Goal: Find specific page/section: Find specific page/section

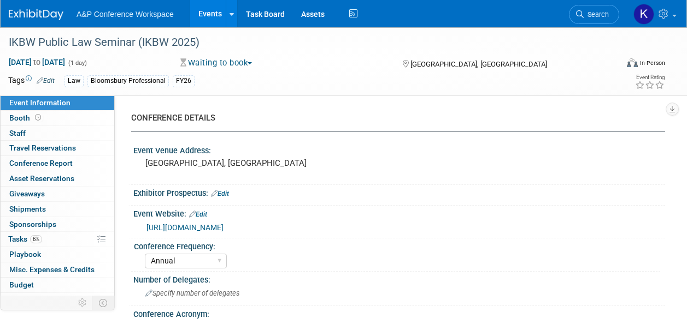
select select "Annual"
select select "Level 3"
select select "Ed Kit"
select select "Law"
select select "Bloomsbury Professional"
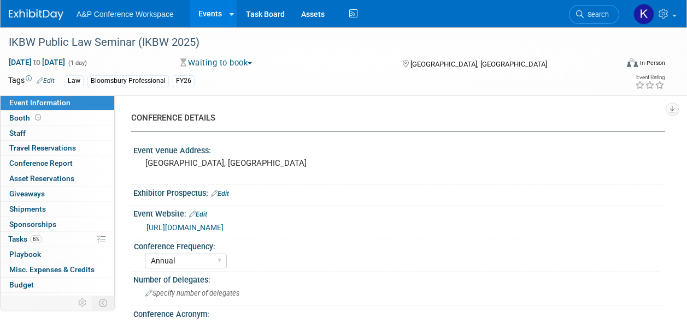
select select "[PERSON_NAME]"
select select "Networking/Commissioning"
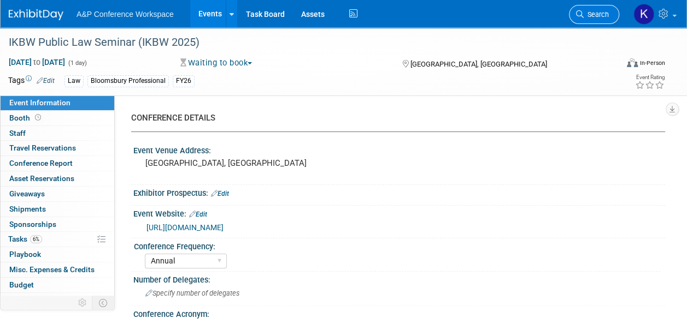
click at [594, 13] on span "Search" at bounding box center [595, 14] width 25 height 8
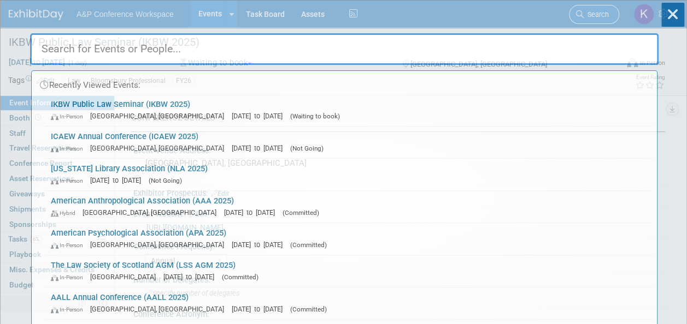
paste input "ICAEW"
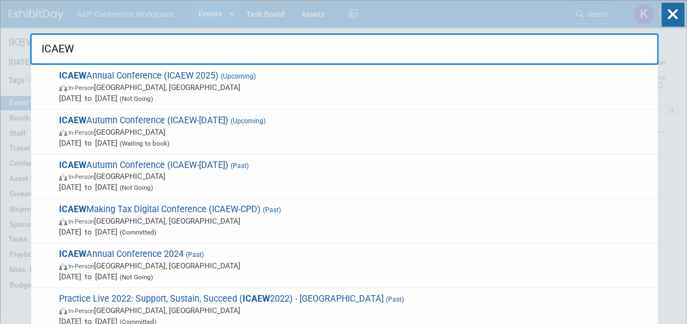
type input "ICAEW"
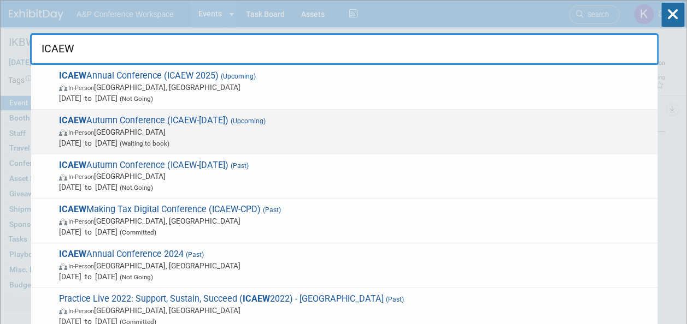
click at [86, 143] on span "Nov 1, 2025 to Nov 1, 2025 (Waiting to book)" at bounding box center [355, 143] width 593 height 11
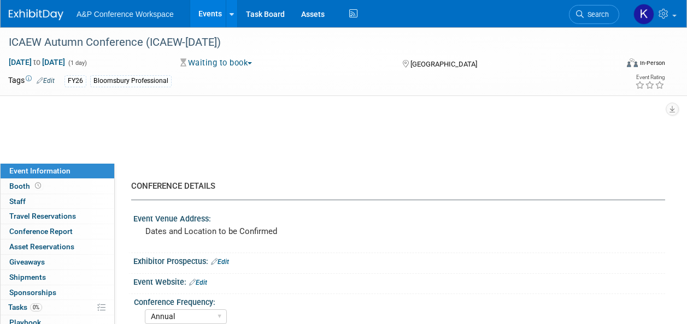
select select "Annual"
select select "Level 2"
select select "In-Person Booth"
select select "Law"
select select "Bloomsbury Professional"
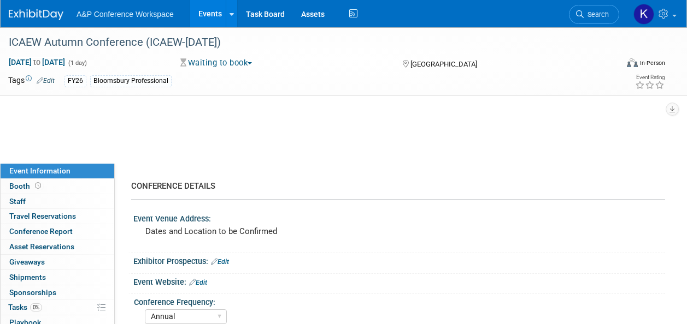
select select "[PERSON_NAME]"
select select "Brand/Subject Presence​"
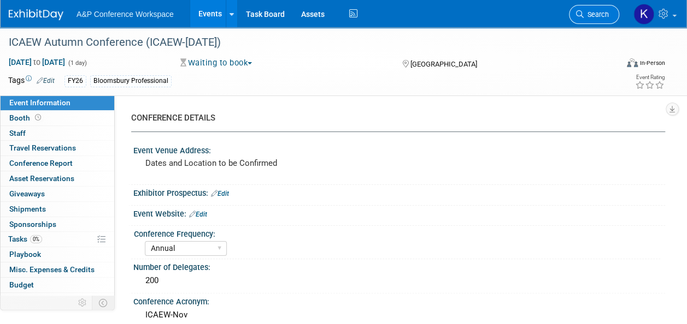
click at [594, 14] on span "Search" at bounding box center [595, 14] width 25 height 8
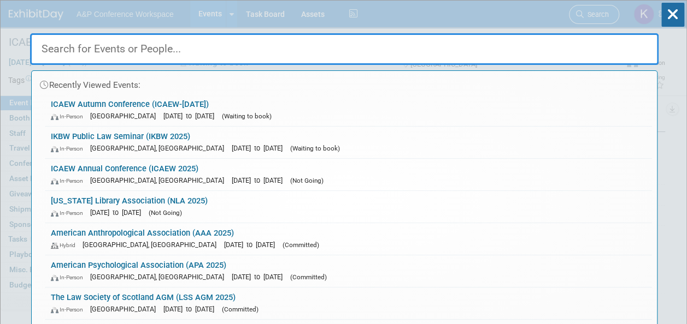
paste input "IKBW"
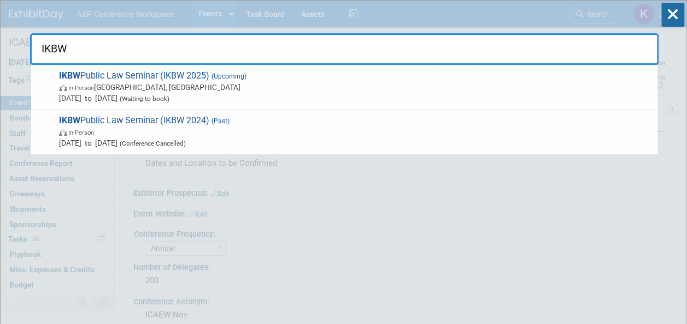
click at [449, 44] on input "IKBW" at bounding box center [344, 49] width 628 height 32
paste input "CAEW Autumn Conference"
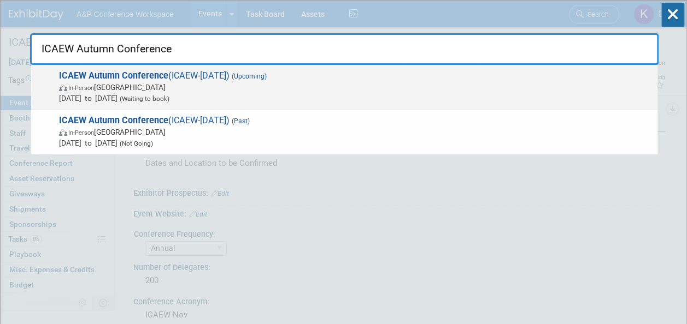
type input "ICAEW Autumn Conference"
click at [166, 76] on strong "ICAEW Autumn Conference" at bounding box center [113, 75] width 109 height 10
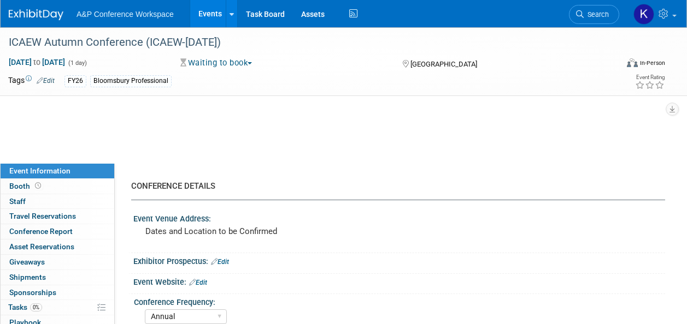
select select "Annual"
select select "Level 2"
select select "In-Person Booth"
select select "Law"
select select "Bloomsbury Professional"
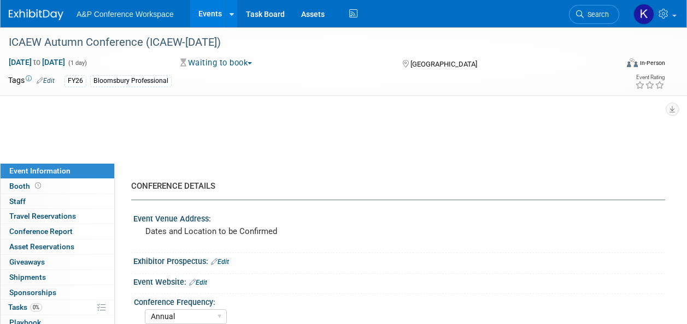
select select "[PERSON_NAME]"
select select "Brand/Subject Presence​"
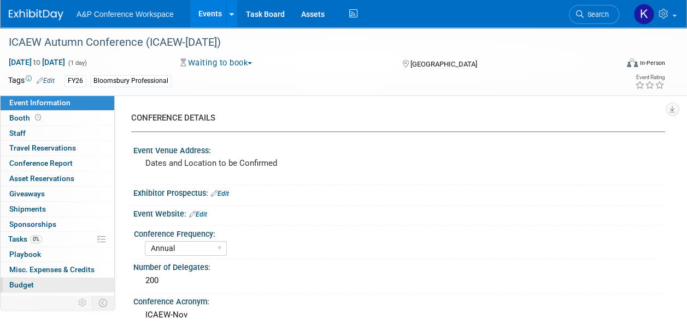
click at [22, 286] on span "Budget" at bounding box center [21, 285] width 25 height 9
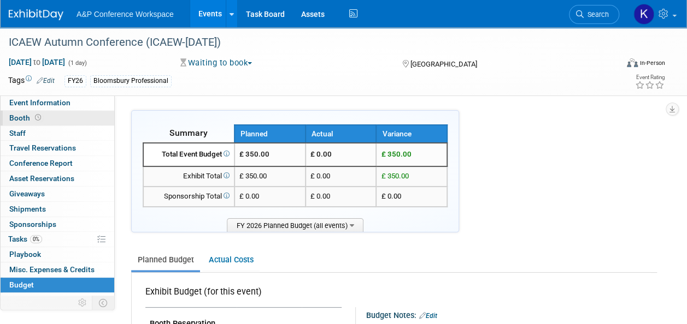
click at [16, 120] on span "Booth" at bounding box center [26, 118] width 34 height 9
select select "BPTT"
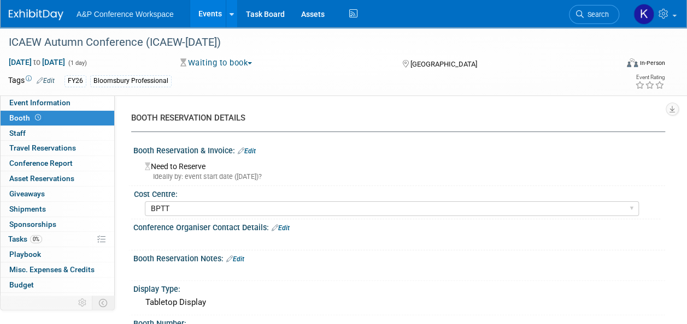
click at [637, 167] on div "Need to Reserve Ideally by: event start date (Sat. Nov 1, 2025)?" at bounding box center [398, 169] width 515 height 23
click at [33, 131] on link "0 Staff 0" at bounding box center [58, 133] width 114 height 15
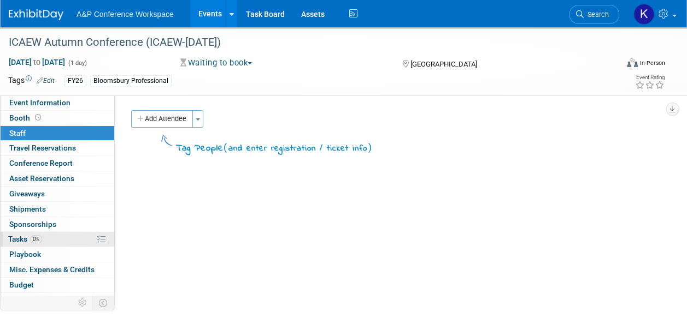
click at [13, 241] on span "Tasks 0%" at bounding box center [25, 239] width 34 height 9
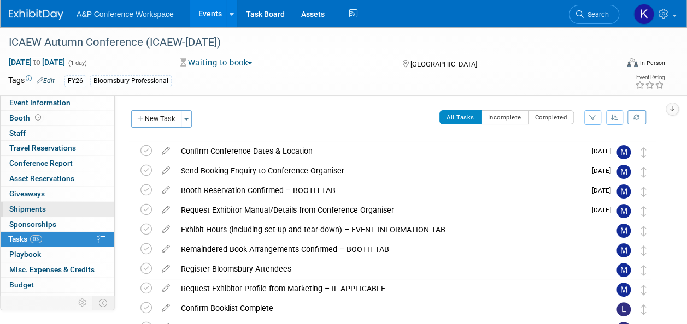
click at [28, 208] on span "Shipments 0" at bounding box center [27, 209] width 37 height 9
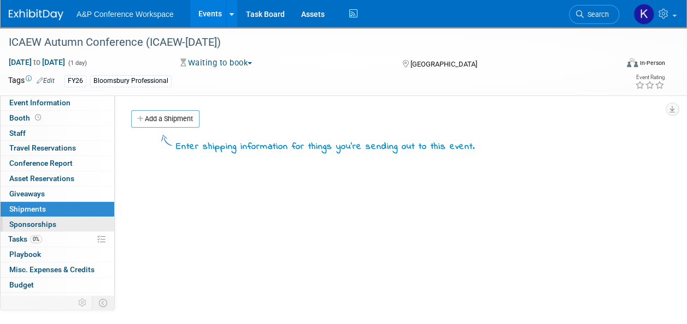
click at [28, 217] on link "0 Sponsorships 0" at bounding box center [58, 224] width 114 height 15
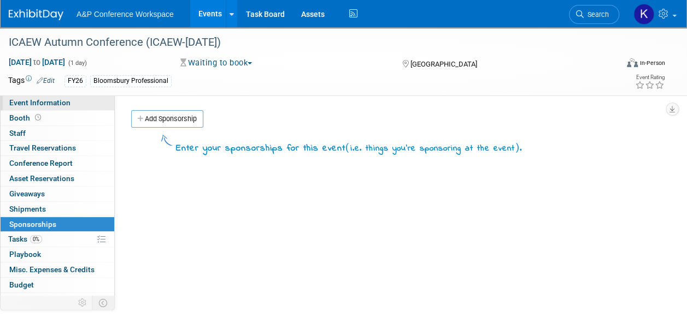
click at [34, 103] on span "Event Information" at bounding box center [39, 102] width 61 height 9
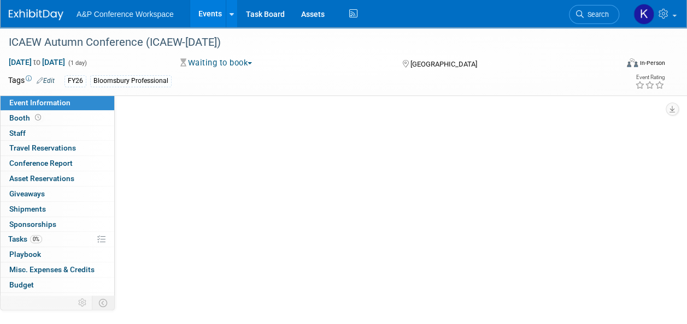
select select "Annual"
select select "Level 2"
select select "In-Person Booth"
select select "Law"
select select "Bloomsbury Professional"
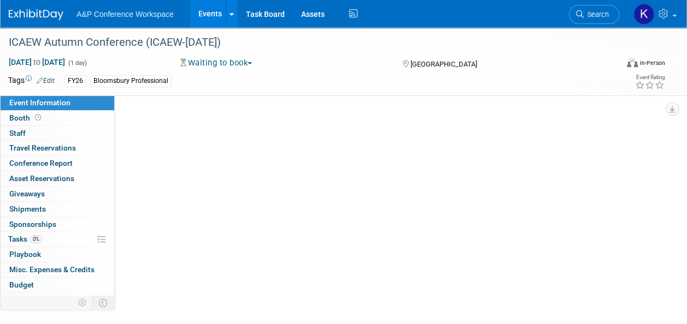
select select "[PERSON_NAME]"
select select "Brand/Subject Presence​"
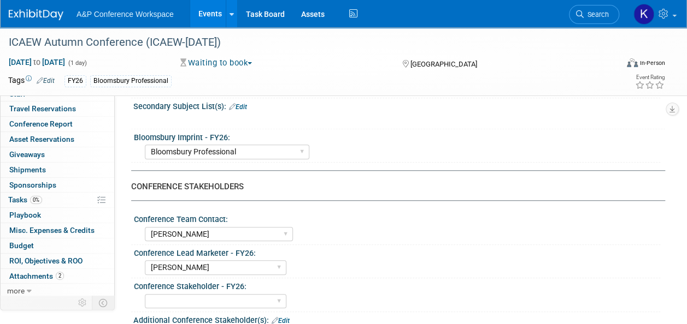
scroll to position [437, 0]
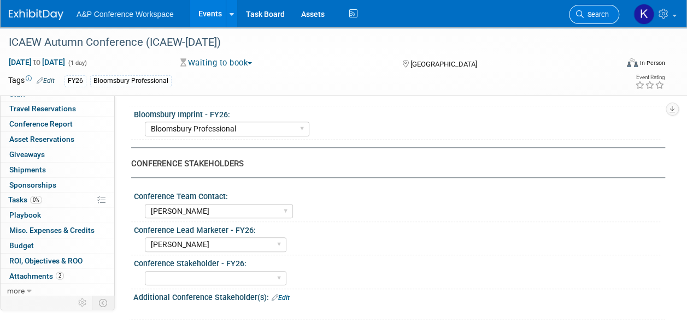
click at [597, 10] on span "Search" at bounding box center [595, 14] width 25 height 8
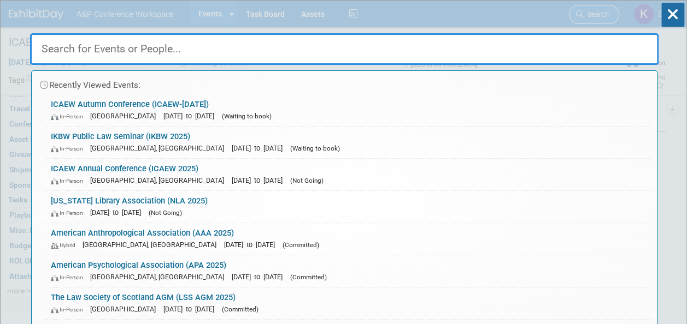
paste input "ICAEW Autumn Conference (ICAEW-[DATE])"
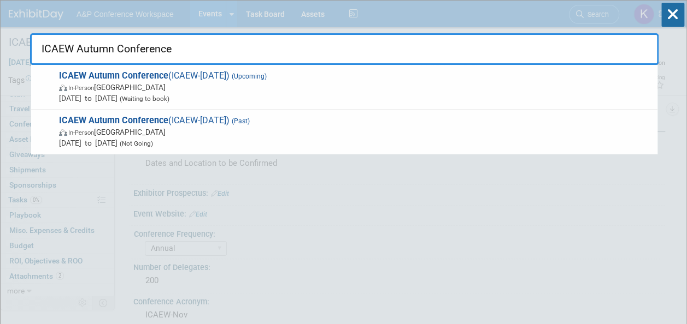
type input "ICAEW Autumn Conference"
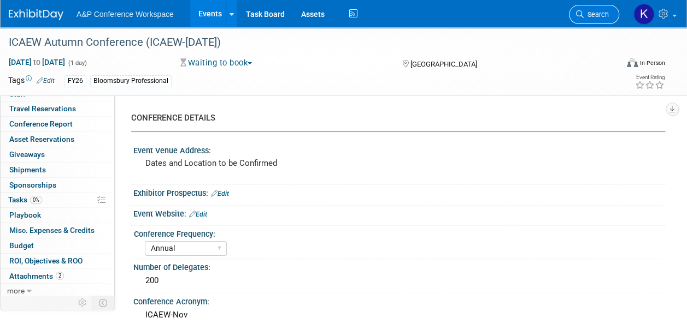
click at [589, 13] on span "Search" at bounding box center [595, 14] width 25 height 8
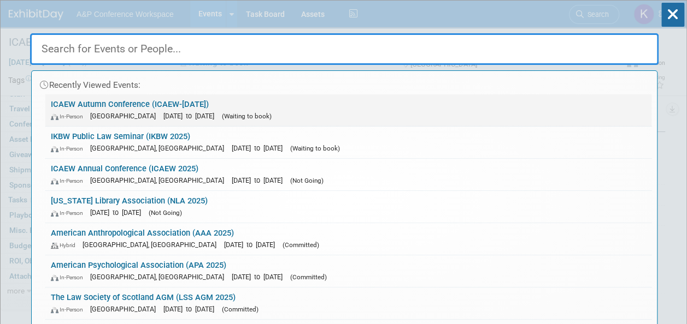
paste input "ICAEW Autumn Conference (ICAEW-[DATE])"
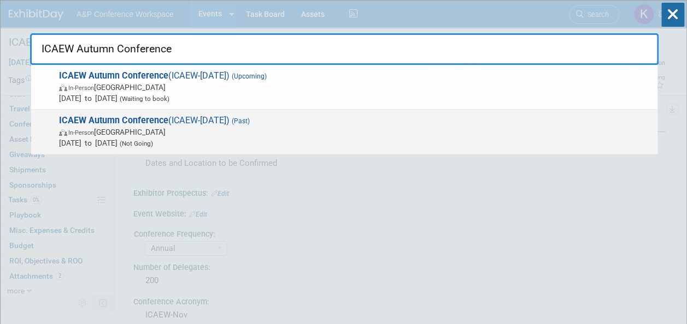
type input "ICAEW Autumn Conference"
click at [216, 120] on span "ICAEW Autumn Conference (ICAEW-Sep 2025) (Past) In-Person United Kingdom Sep 1,…" at bounding box center [354, 131] width 596 height 33
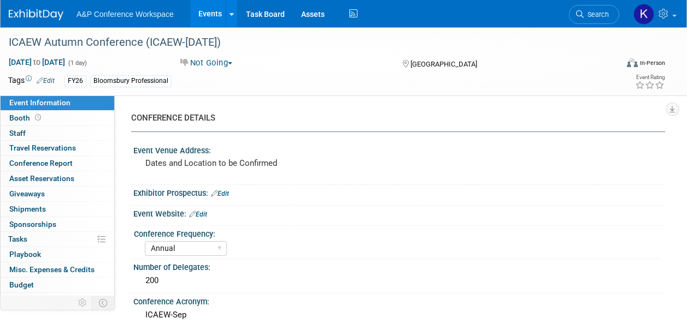
select select "Annual"
select select "Level 2"
select select "In-Person Booth"
select select "Tax & Accounting"
select select "Bloomsbury Professional"
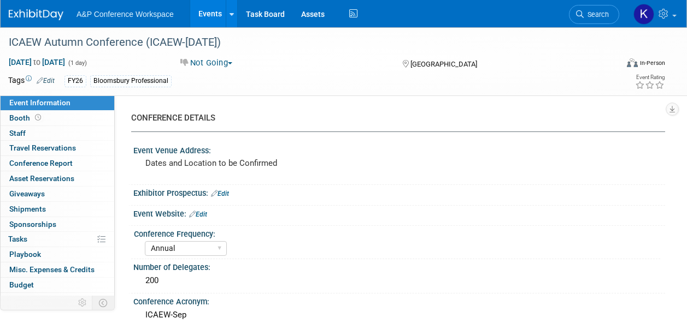
select select "[PERSON_NAME]"
select select "Brand/Subject Presence​"
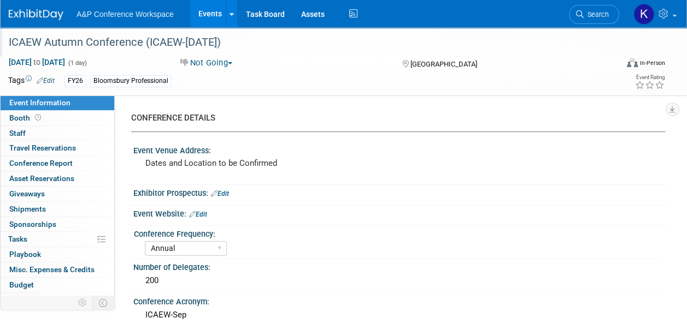
drag, startPoint x: 254, startPoint y: 47, endPoint x: 87, endPoint y: 43, distance: 166.7
click at [87, 43] on div "ICAEW Autumn Conference (ICAEW-[DATE])" at bounding box center [307, 43] width 604 height 20
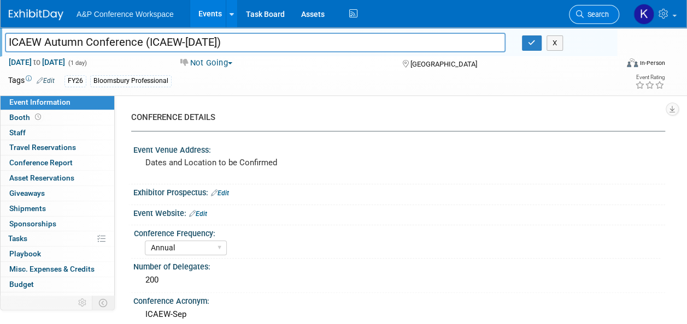
click at [599, 8] on link "Search" at bounding box center [594, 14] width 50 height 19
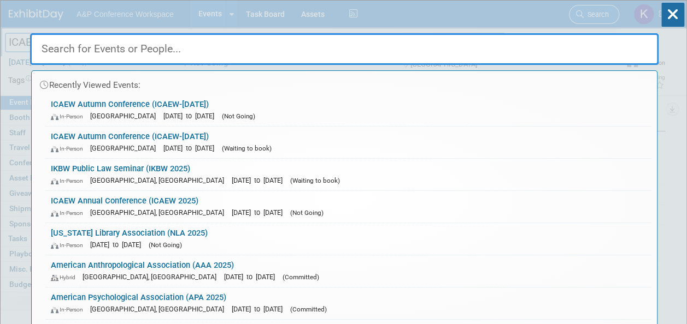
paste input "[US_STATE] Library Association (NLA 2025)"
type input "[US_STATE] Library Association (NLA 2025)"
